Goal: Find contact information: Obtain details needed to contact an individual or organization

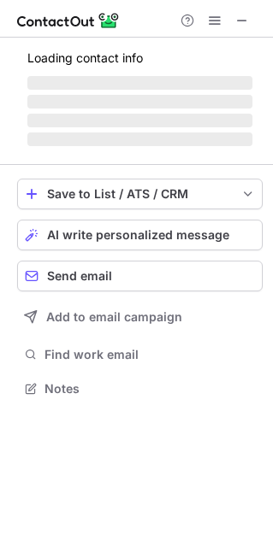
scroll to position [386, 273]
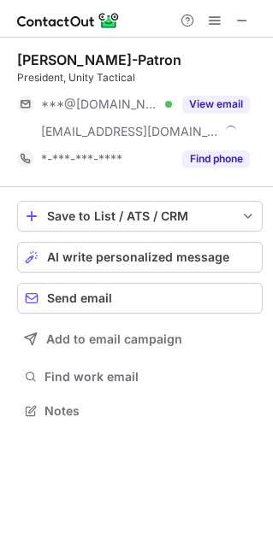
scroll to position [398, 273]
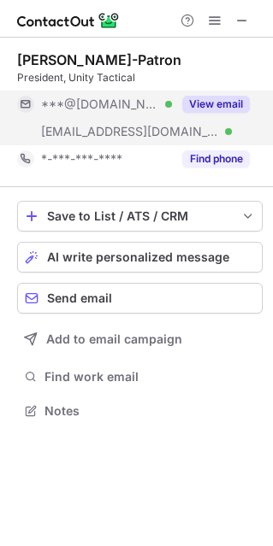
click at [216, 101] on button "View email" at bounding box center [216, 104] width 68 height 17
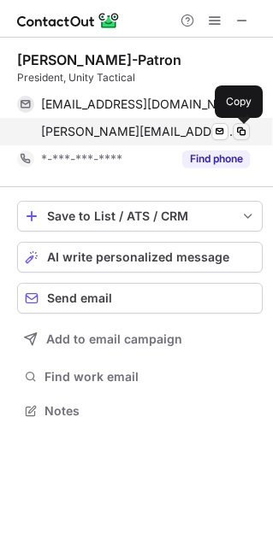
click at [245, 132] on span at bounding box center [241, 132] width 14 height 14
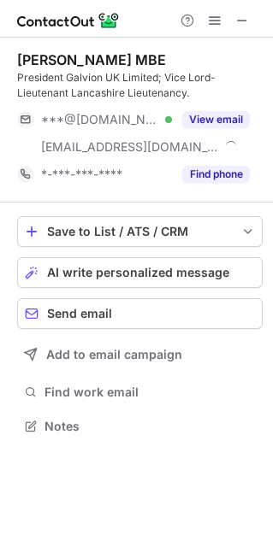
scroll to position [414, 273]
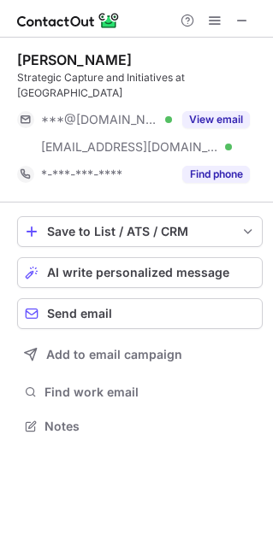
scroll to position [398, 273]
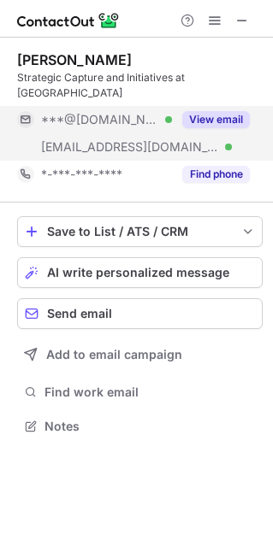
click at [225, 111] on button "View email" at bounding box center [216, 119] width 68 height 17
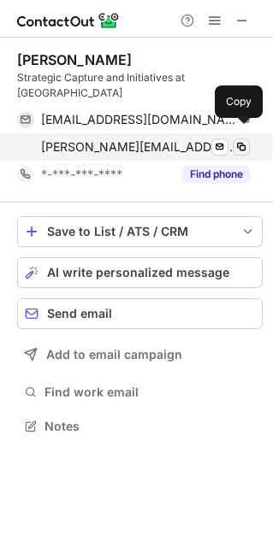
click at [247, 140] on span at bounding box center [241, 147] width 14 height 14
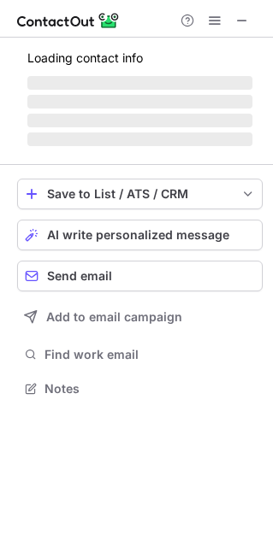
scroll to position [9, 9]
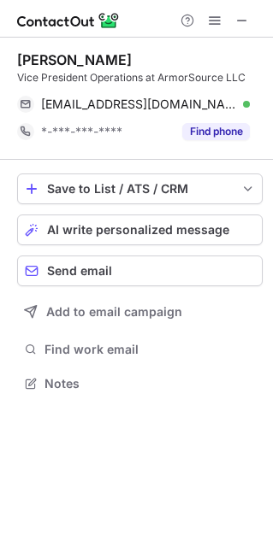
scroll to position [371, 273]
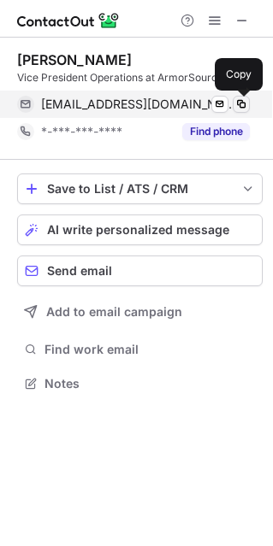
click at [239, 104] on span at bounding box center [241, 104] width 14 height 14
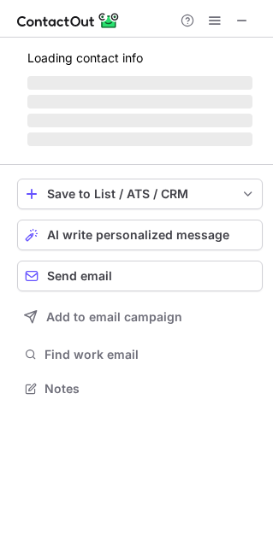
scroll to position [386, 273]
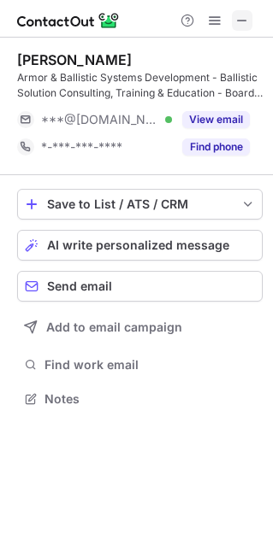
click at [249, 14] on span at bounding box center [242, 21] width 14 height 14
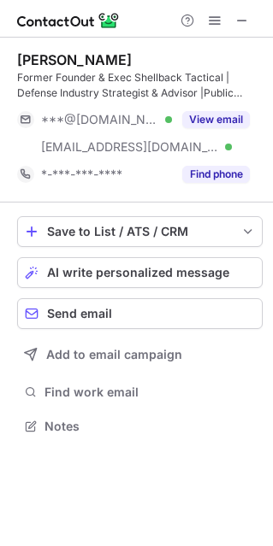
scroll to position [414, 273]
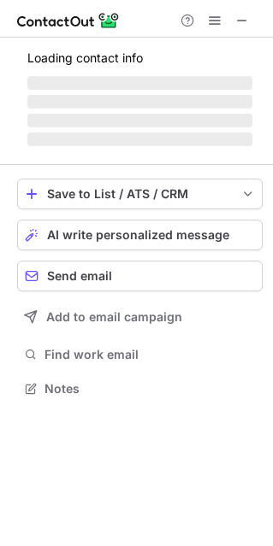
scroll to position [9, 9]
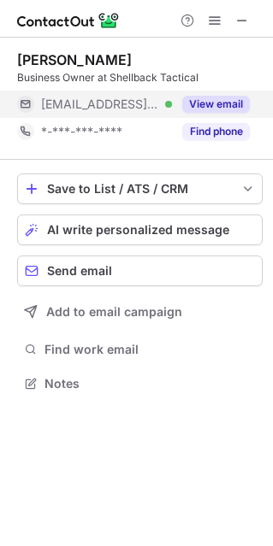
click at [221, 101] on button "View email" at bounding box center [216, 104] width 68 height 17
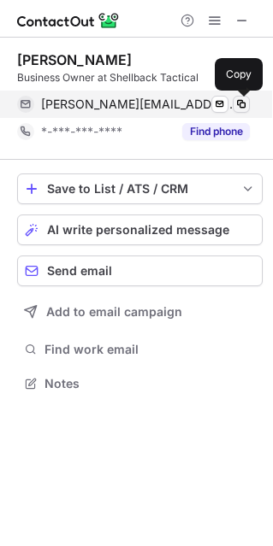
click at [242, 101] on span at bounding box center [241, 104] width 14 height 14
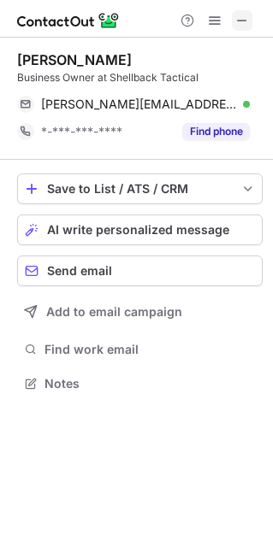
click at [242, 14] on span at bounding box center [242, 21] width 14 height 14
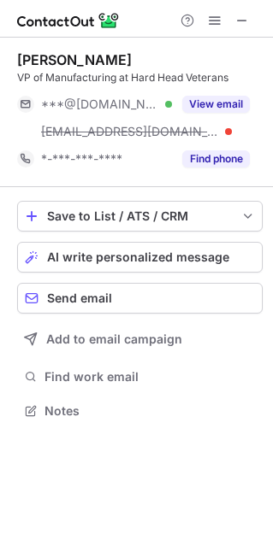
scroll to position [398, 273]
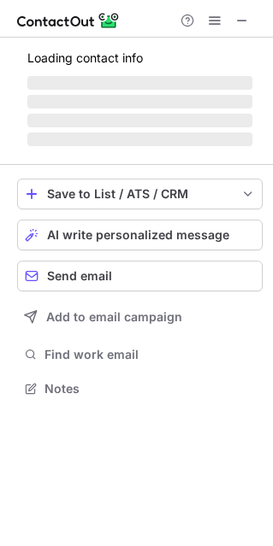
scroll to position [386, 273]
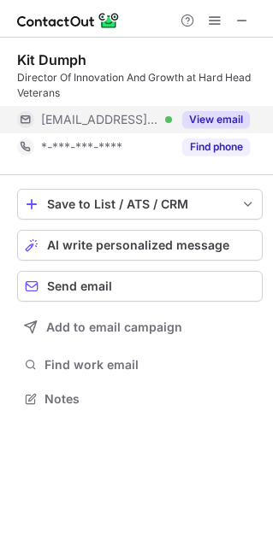
click at [196, 118] on button "View email" at bounding box center [216, 119] width 68 height 17
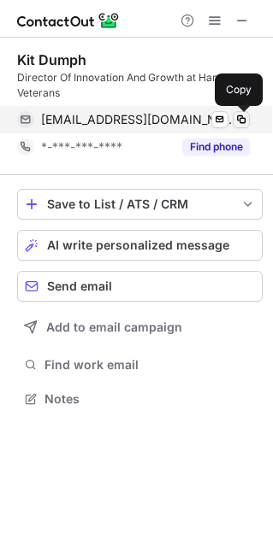
click at [242, 116] on span at bounding box center [241, 120] width 14 height 14
